Goal: Check status

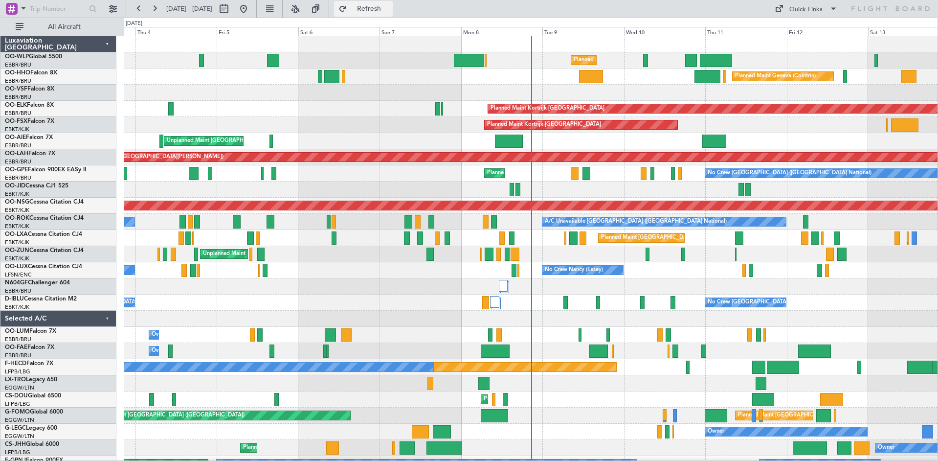
click at [383, 10] on span "Refresh" at bounding box center [369, 8] width 41 height 7
